Goal: Transaction & Acquisition: Book appointment/travel/reservation

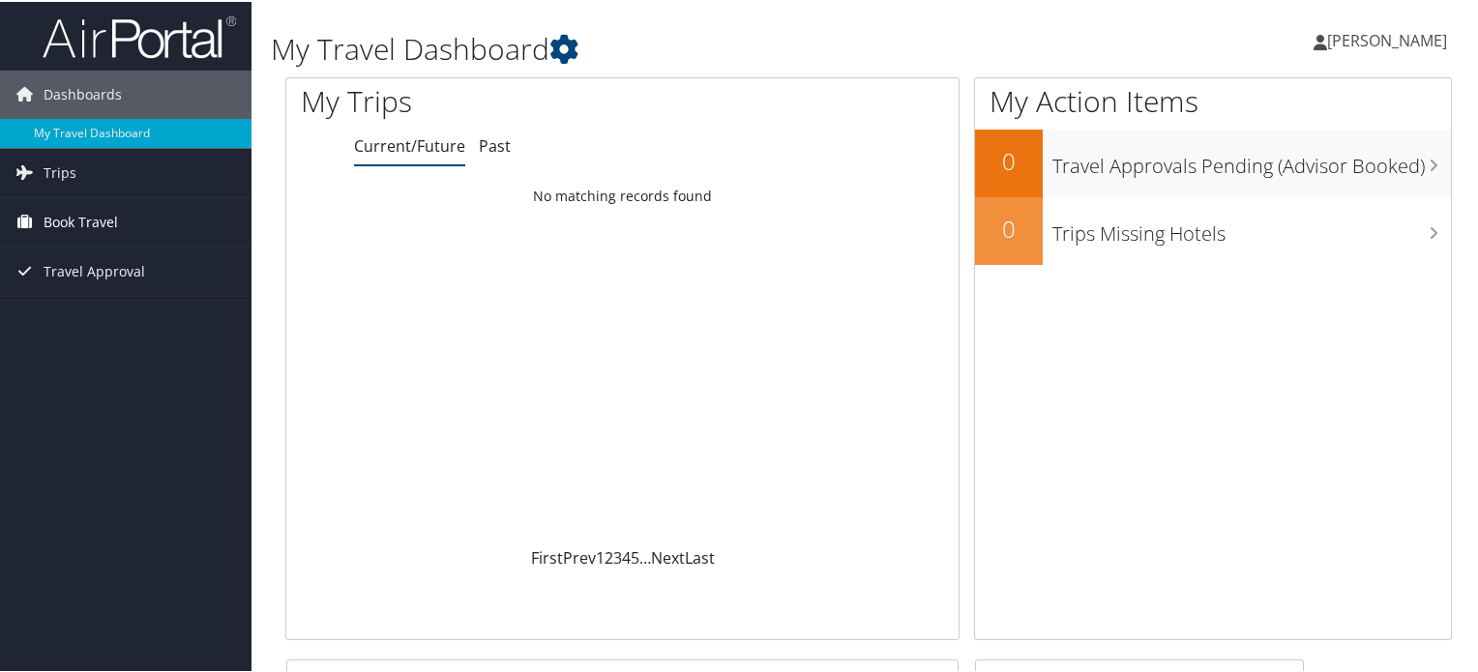
click at [133, 228] on link "Book Travel" at bounding box center [125, 220] width 251 height 48
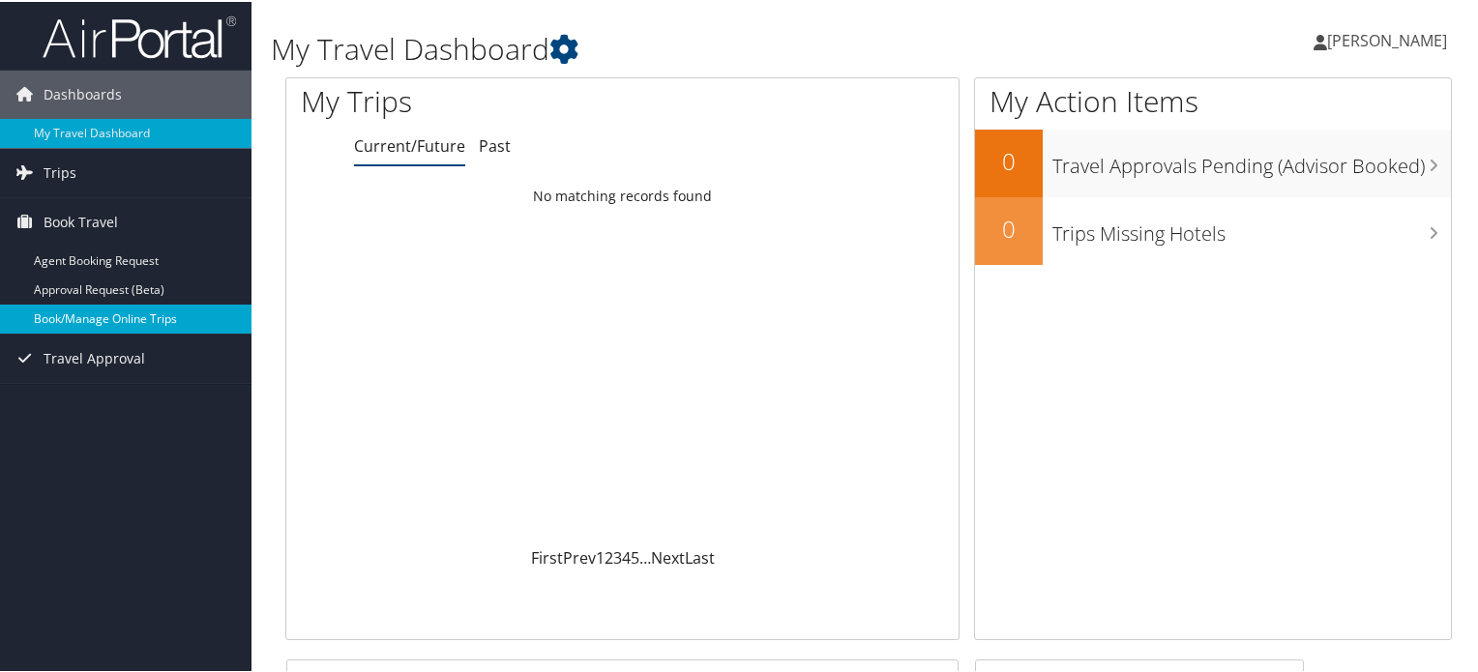
click at [134, 313] on link "Book/Manage Online Trips" at bounding box center [125, 317] width 251 height 29
